Goal: Transaction & Acquisition: Book appointment/travel/reservation

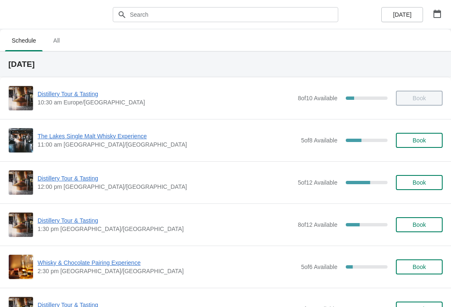
click at [440, 19] on button "button" at bounding box center [437, 13] width 15 height 15
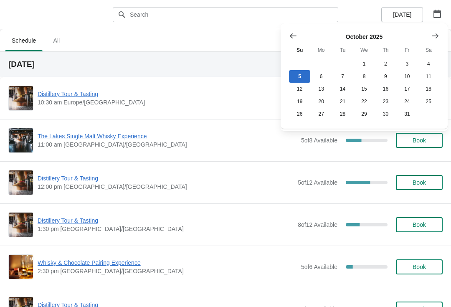
click at [436, 41] on button "Show next month, November 2025" at bounding box center [435, 35] width 15 height 15
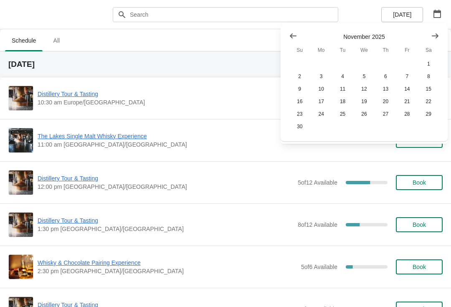
click at [431, 69] on button "1" at bounding box center [428, 64] width 21 height 13
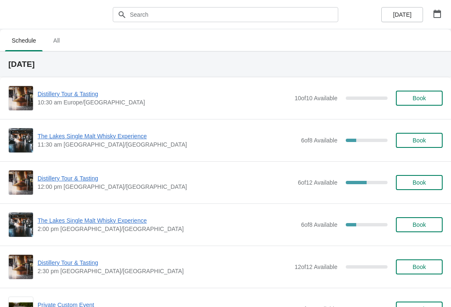
click at [137, 140] on span "The Lakes Single Malt Whisky Experience" at bounding box center [168, 136] width 260 height 8
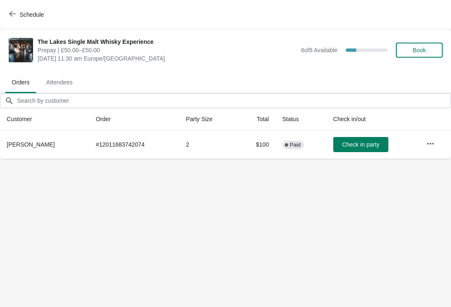
click at [429, 51] on span "Book" at bounding box center [420, 50] width 32 height 7
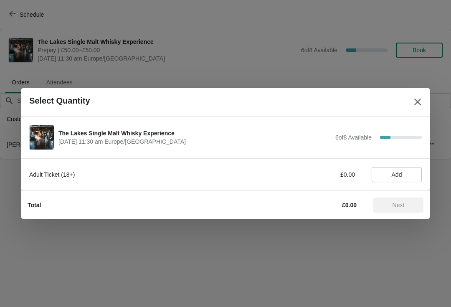
click at [403, 171] on span "Add" at bounding box center [397, 174] width 10 height 7
click at [415, 174] on icon at bounding box center [411, 175] width 9 height 9
click at [389, 202] on span "Next" at bounding box center [398, 205] width 37 height 7
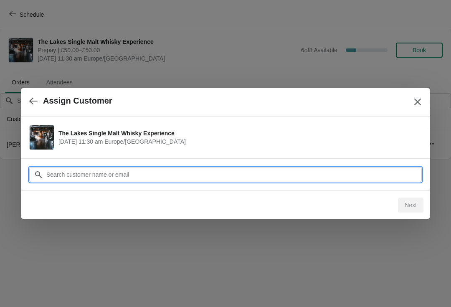
click at [263, 174] on input "Customer" at bounding box center [234, 174] width 376 height 15
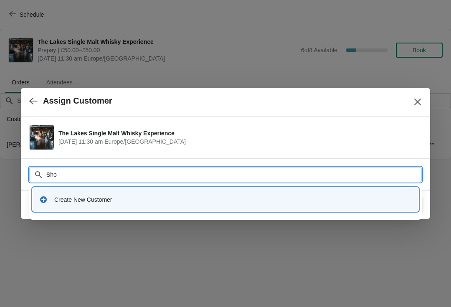
type input "Shop"
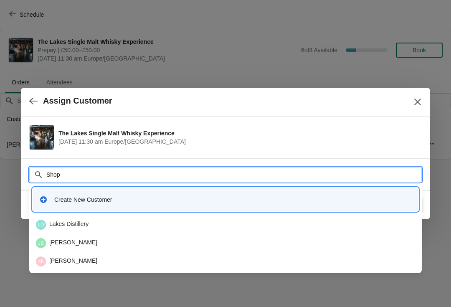
click at [80, 223] on div "[GEOGRAPHIC_DATA]" at bounding box center [226, 225] width 380 height 10
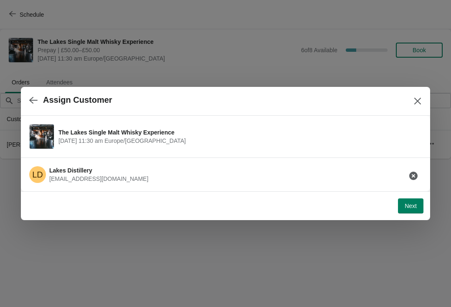
click at [413, 210] on button "Next" at bounding box center [410, 206] width 25 height 15
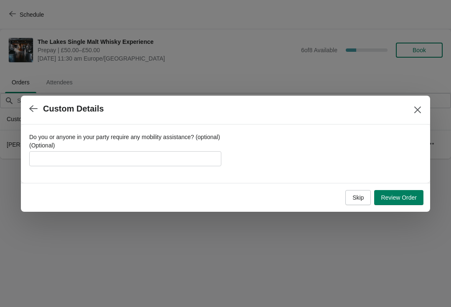
click at [181, 149] on label "Do you or anyone in your party require any mobility assistance? (optional) (Opt…" at bounding box center [125, 141] width 192 height 17
click at [181, 151] on input "Do you or anyone in your party require any mobility assistance? (optional) (Opt…" at bounding box center [125, 158] width 192 height 15
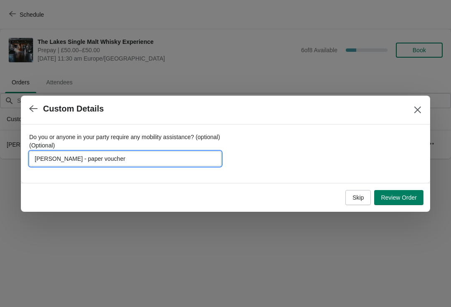
type input "[PERSON_NAME] - paper vouchers"
click at [409, 195] on span "Review Order" at bounding box center [399, 197] width 36 height 7
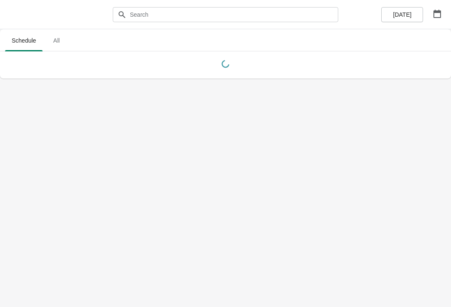
click at [443, 13] on button "button" at bounding box center [437, 13] width 15 height 15
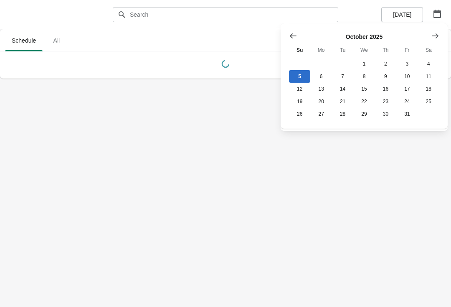
click at [434, 40] on icon "Show next month, November 2025" at bounding box center [435, 36] width 8 height 8
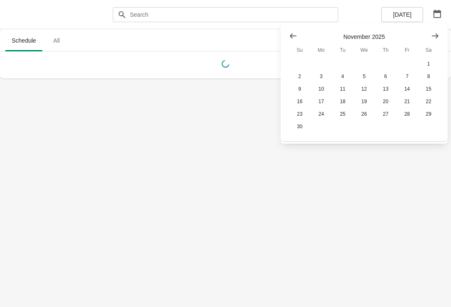
click at [432, 64] on button "1" at bounding box center [428, 64] width 21 height 13
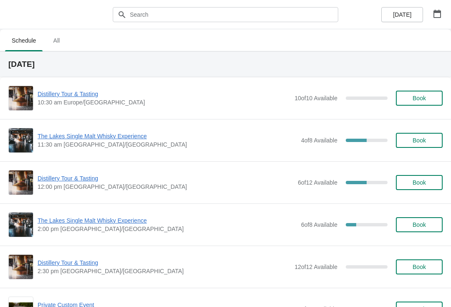
click at [136, 136] on span "The Lakes Single Malt Whisky Experience" at bounding box center [168, 136] width 260 height 8
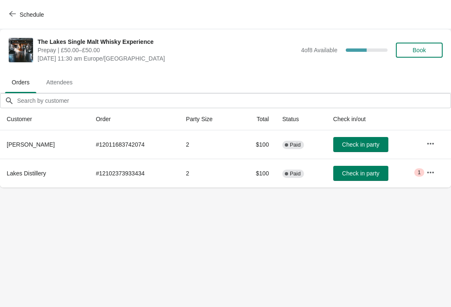
click at [428, 176] on icon "button" at bounding box center [431, 172] width 8 height 8
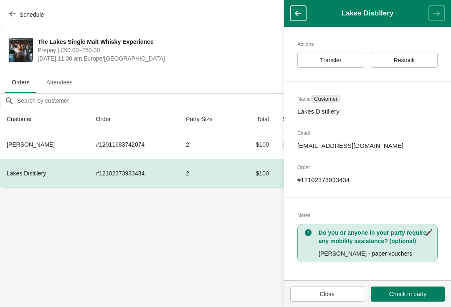
click at [412, 61] on span "Restock" at bounding box center [404, 60] width 21 height 7
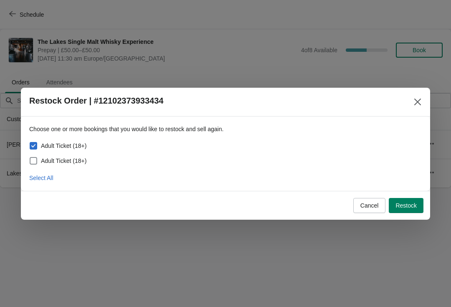
click at [406, 212] on button "Restock" at bounding box center [406, 205] width 35 height 15
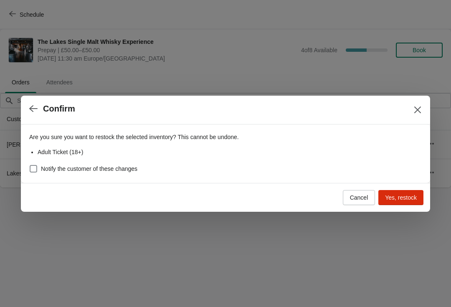
click at [407, 195] on span "Yes, restock" at bounding box center [401, 197] width 32 height 7
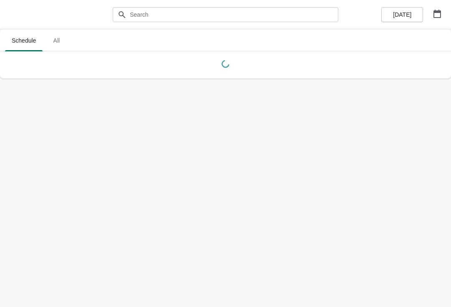
click at [437, 16] on icon "button" at bounding box center [437, 14] width 8 height 8
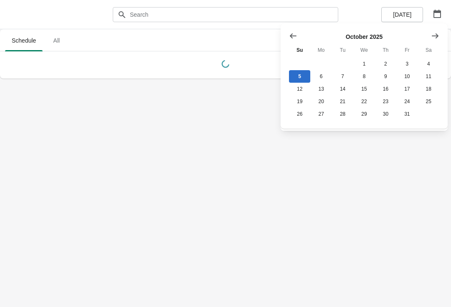
click at [431, 107] on button "25" at bounding box center [428, 101] width 21 height 13
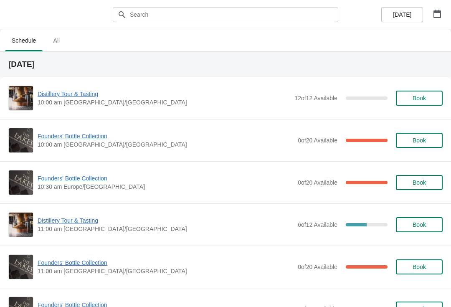
click at [426, 224] on span "Book" at bounding box center [419, 225] width 13 height 7
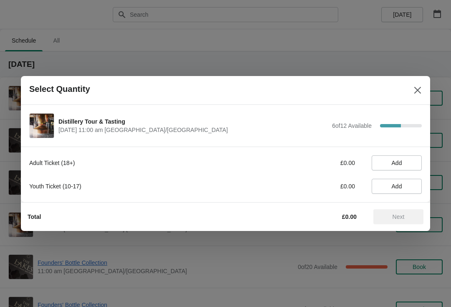
click at [403, 160] on span "Add" at bounding box center [397, 163] width 36 height 7
click at [413, 160] on icon at bounding box center [411, 163] width 9 height 9
click at [390, 219] on span "Next" at bounding box center [398, 217] width 37 height 7
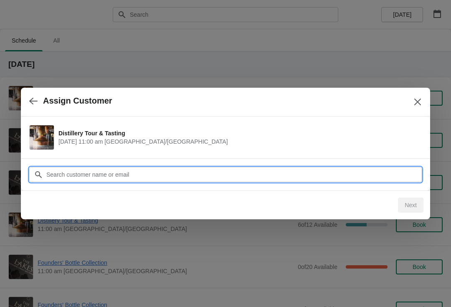
click at [246, 173] on input "Customer" at bounding box center [234, 174] width 376 height 15
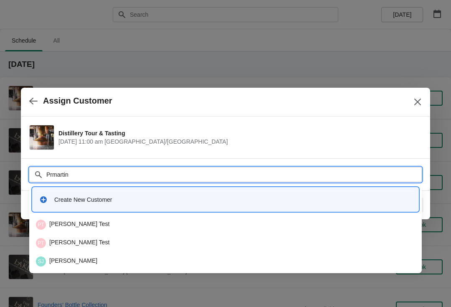
type input "Prmartin6"
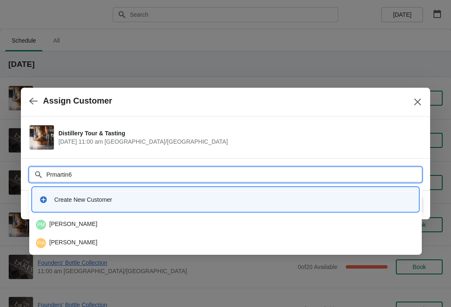
click at [116, 226] on div "PM Paul Martin" at bounding box center [226, 225] width 380 height 10
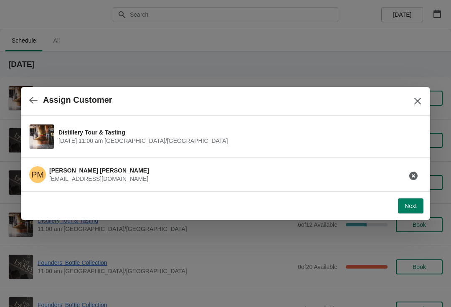
click at [416, 205] on span "Next" at bounding box center [411, 206] width 12 height 7
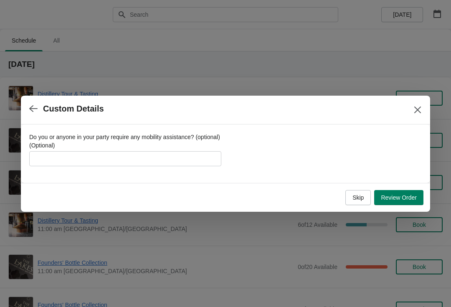
click at [401, 196] on span "Review Order" at bounding box center [399, 197] width 36 height 7
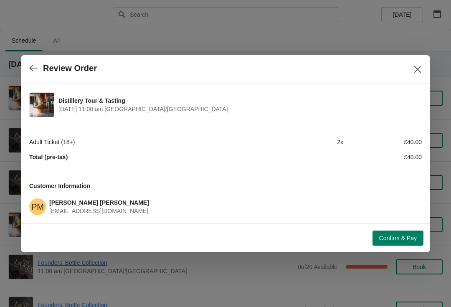
click at [397, 237] on span "Confirm & Pay" at bounding box center [399, 238] width 38 height 7
